Goal: Register for event/course

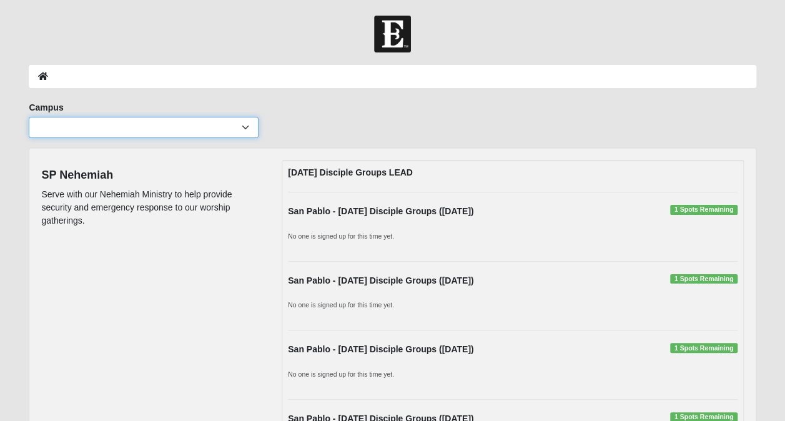
click at [247, 129] on select "[GEOGRAPHIC_DATA] [GEOGRAPHIC_DATA] (Coming Soon) Eleven22 Online [PERSON_NAME]…" at bounding box center [144, 127] width 230 height 21
select select "3"
click at [29, 117] on select "[GEOGRAPHIC_DATA] [GEOGRAPHIC_DATA] (Coming Soon) Eleven22 Online [PERSON_NAME]…" at bounding box center [144, 127] width 230 height 21
click at [386, 84] on ol at bounding box center [392, 76] width 727 height 23
drag, startPoint x: 386, startPoint y: 84, endPoint x: 345, endPoint y: 81, distance: 40.7
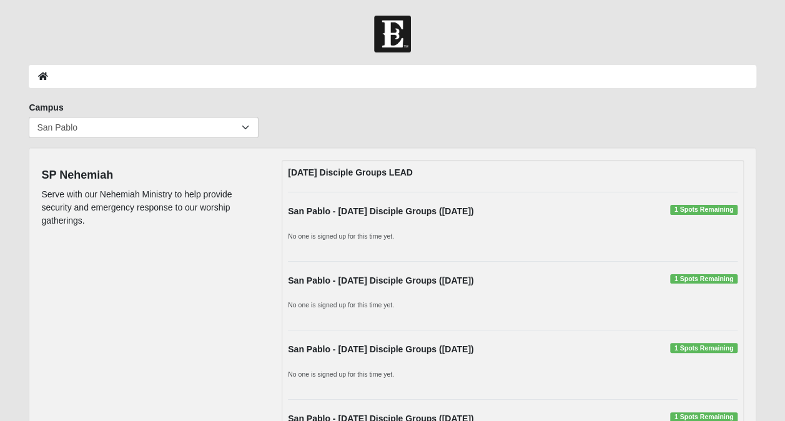
click at [345, 81] on ol at bounding box center [392, 76] width 727 height 23
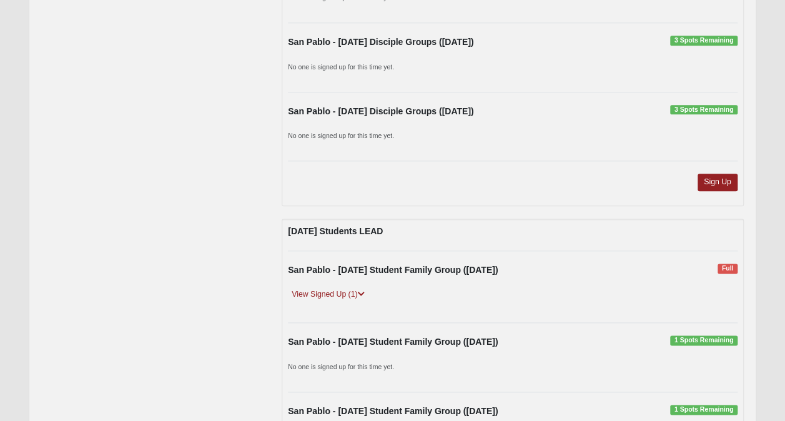
scroll to position [601, 0]
